Goal: Information Seeking & Learning: Learn about a topic

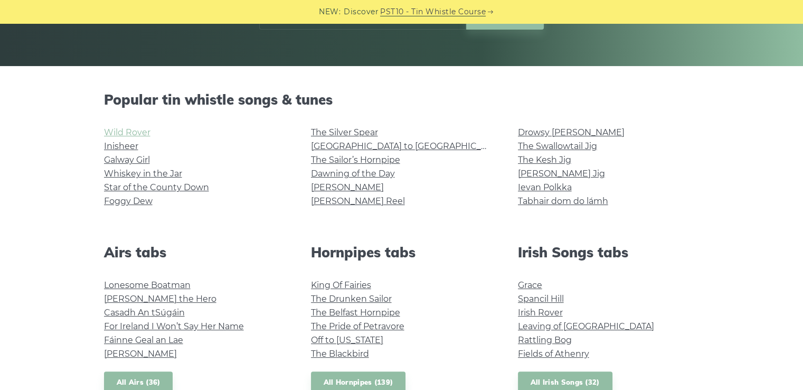
click at [131, 132] on link "Wild Rover" at bounding box center [127, 132] width 46 height 10
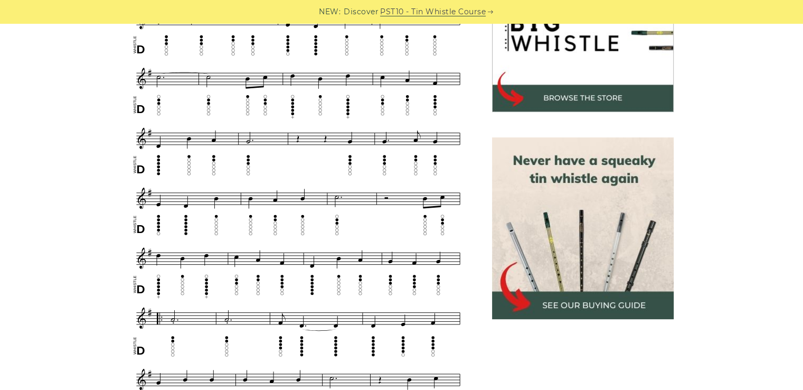
scroll to position [422, 0]
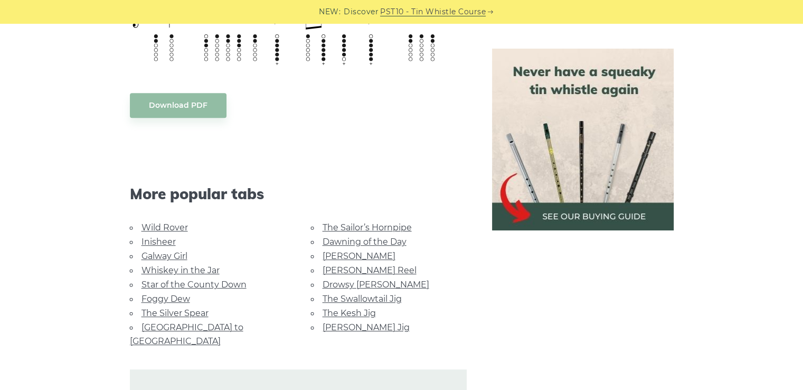
scroll to position [317, 0]
